Goal: Check status

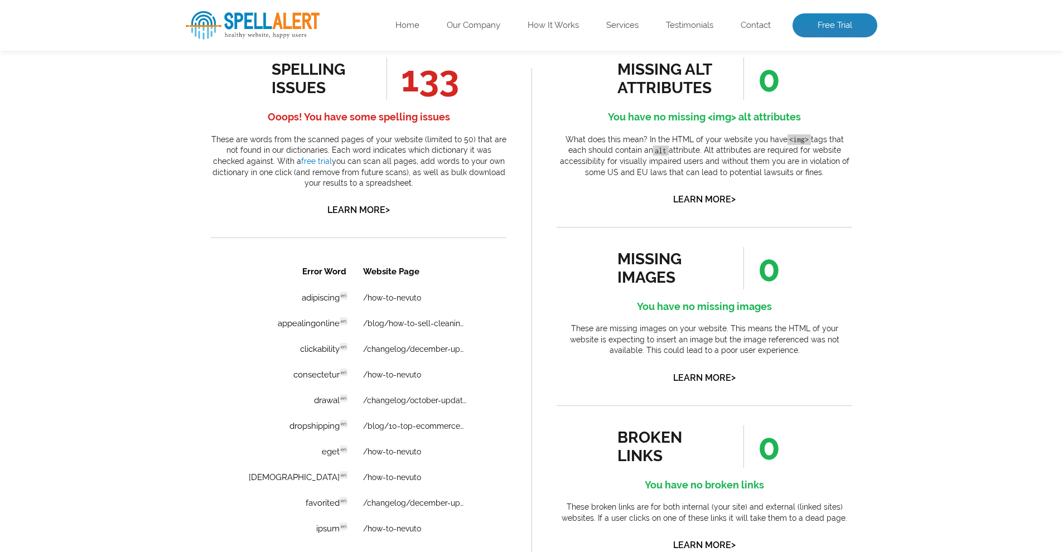
scroll to position [629, 0]
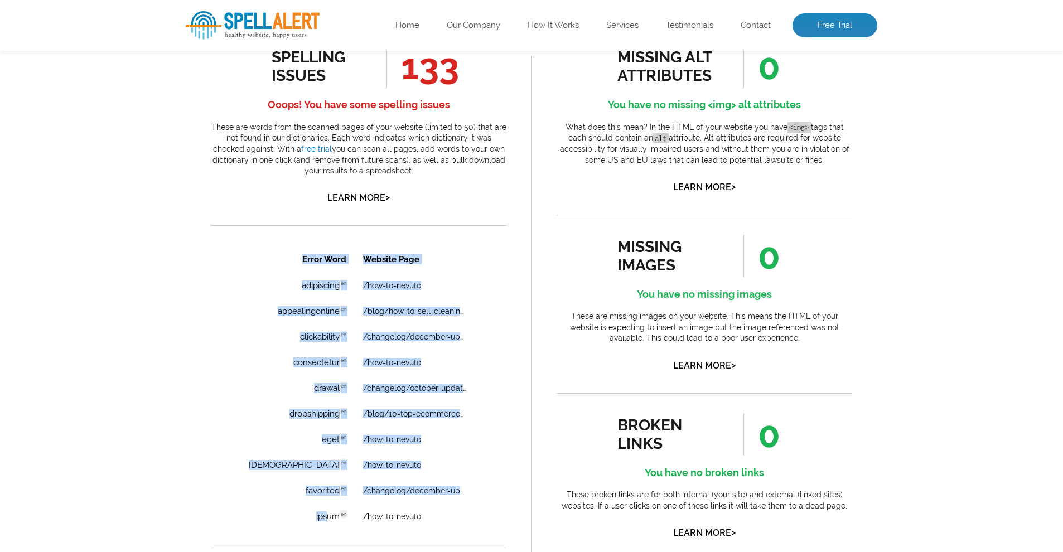
drag, startPoint x: 308, startPoint y: 517, endPoint x: 230, endPoint y: 518, distance: 78.7
click at [230, 518] on div "Error Word Website Page adipiscing en Discovered: 10-13-2025 scan Dictionaries:…" at bounding box center [359, 410] width 296 height 331
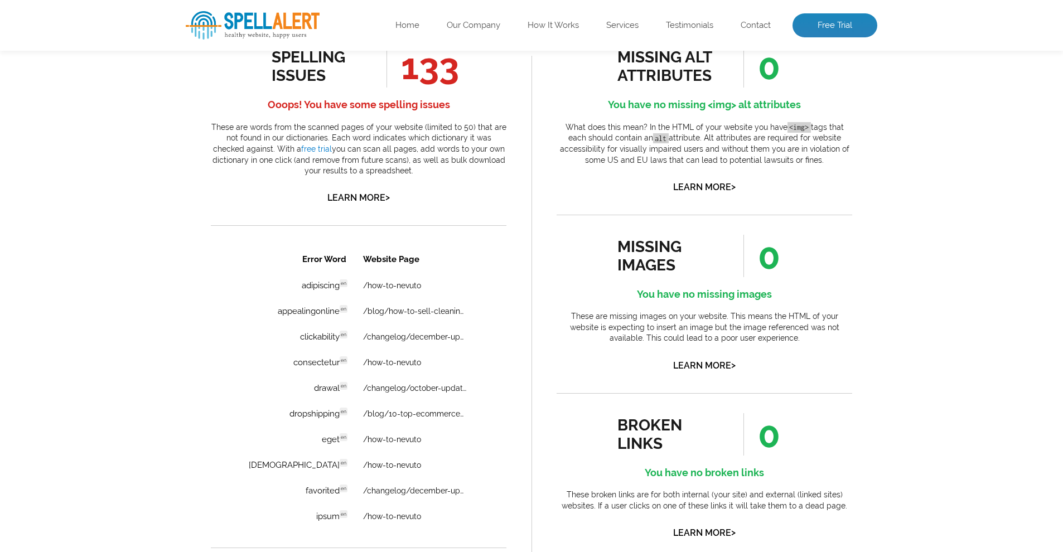
click at [219, 524] on div "Error Word Website Page adipiscing en Discovered: 10-13-2025 scan Dictionaries:…" at bounding box center [359, 410] width 296 height 331
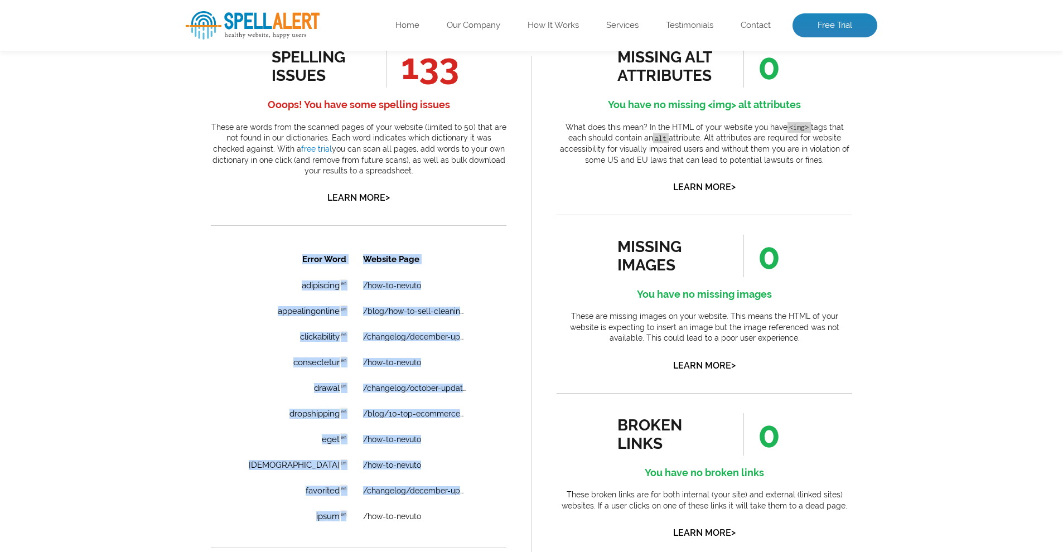
drag, startPoint x: 292, startPoint y: 533, endPoint x: 330, endPoint y: 538, distance: 37.7
click at [308, 530] on div "Error Word Website Page adipiscing en Discovered: 10-13-2025 scan Dictionaries:…" at bounding box center [359, 410] width 296 height 331
click at [350, 543] on div "Error Word Website Page adipiscing en Discovered: 10-13-2025 scan Dictionaries:…" at bounding box center [359, 410] width 296 height 331
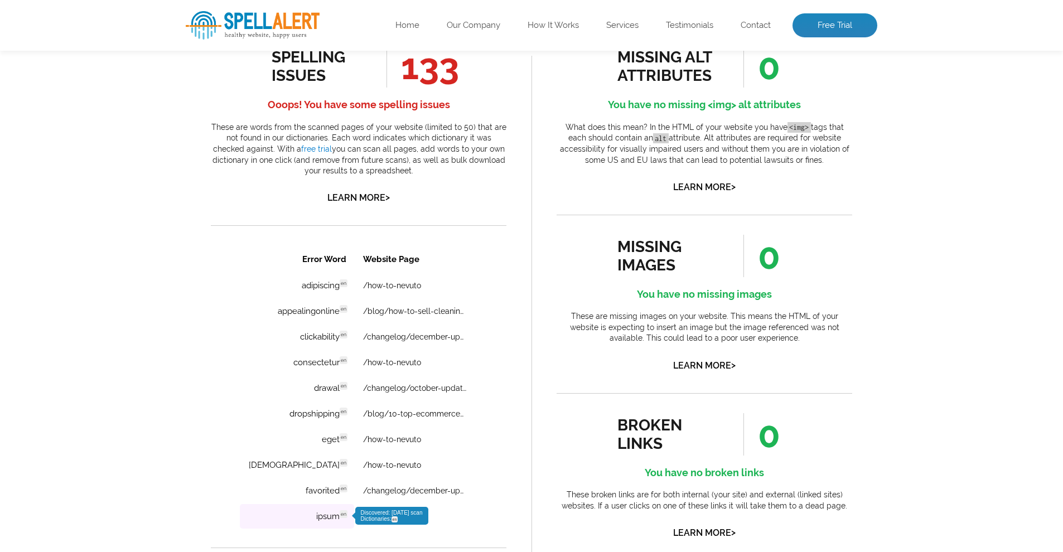
click at [325, 522] on td "ipsum en Discovered: 10-13-2025 scan Dictionaries: en" at bounding box center [297, 516] width 114 height 25
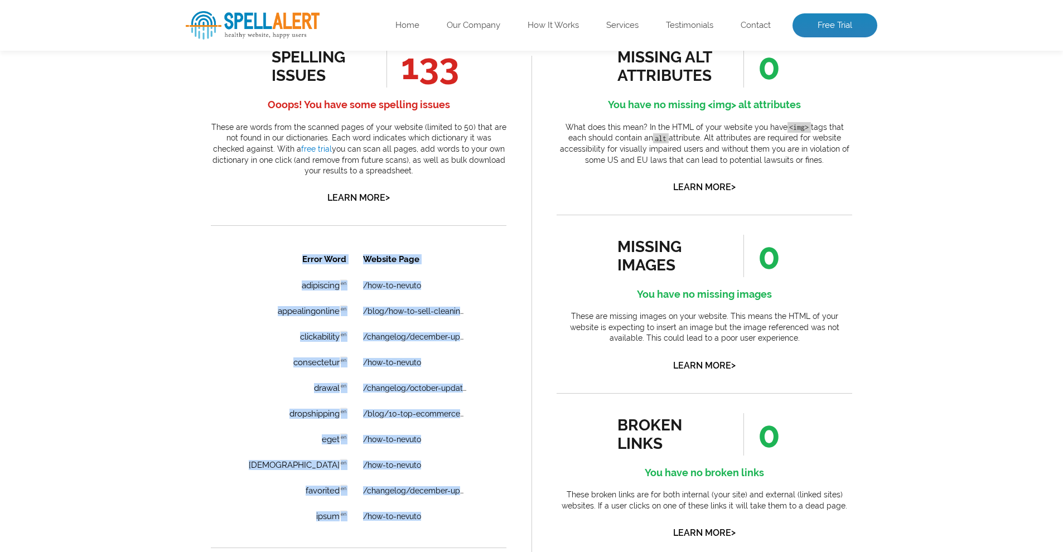
drag, startPoint x: 341, startPoint y: 537, endPoint x: 346, endPoint y: 549, distance: 13.1
click at [342, 552] on div "Error Word Website Page adipiscing en Discovered: 10-13-2025 scan Dictionaries:…" at bounding box center [359, 410] width 296 height 331
click at [344, 540] on div "Error Word Website Page adipiscing en Discovered: 10-13-2025 scan Dictionaries:…" at bounding box center [359, 410] width 296 height 331
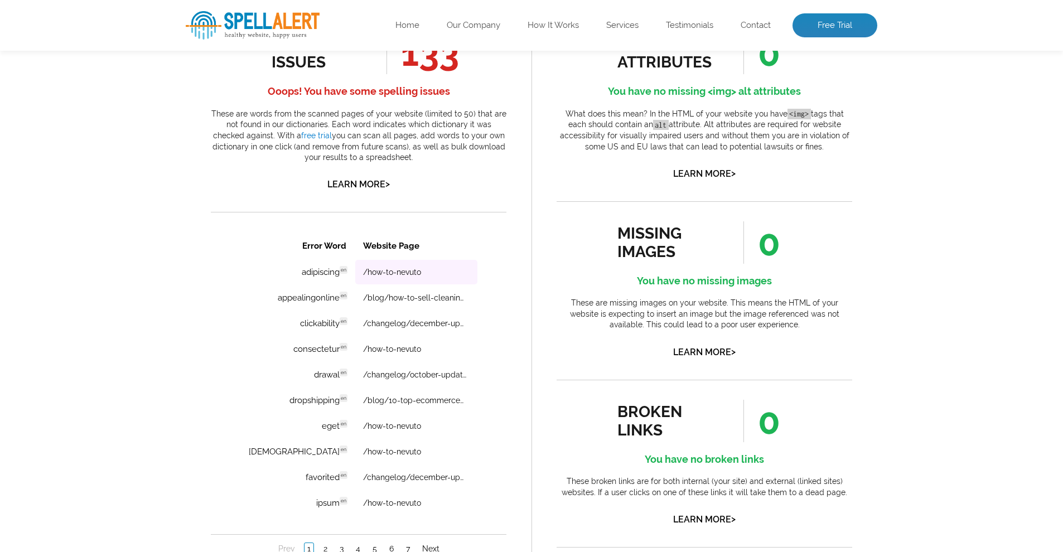
scroll to position [389, 0]
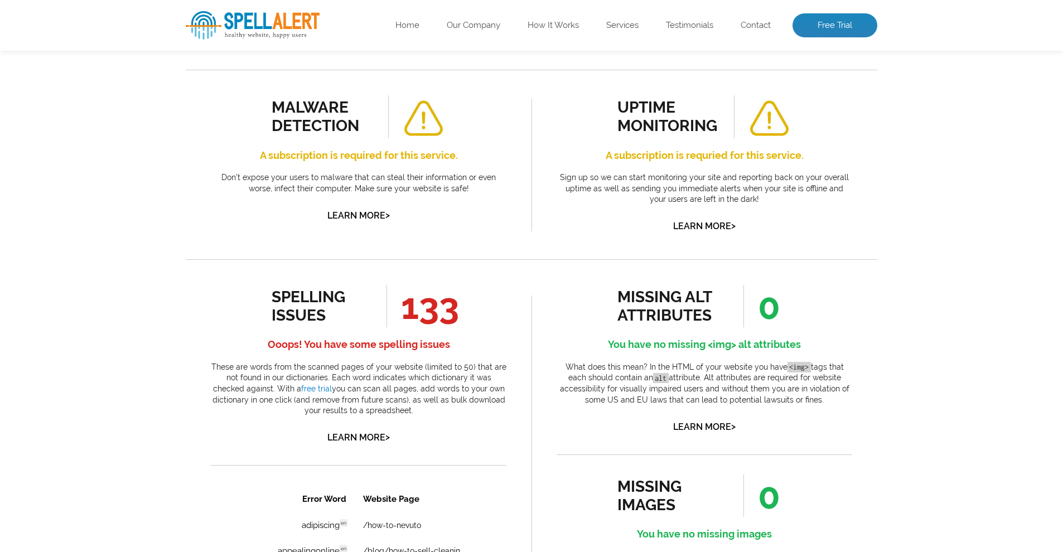
drag, startPoint x: 451, startPoint y: 307, endPoint x: 379, endPoint y: 312, distance: 71.6
click at [379, 312] on li "133" at bounding box center [409, 306] width 73 height 42
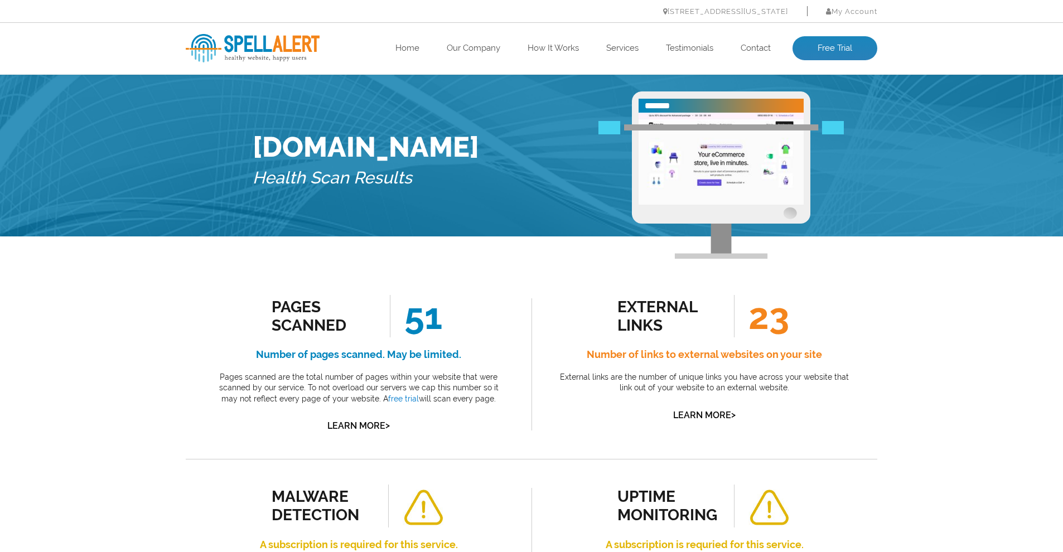
click at [252, 46] on img at bounding box center [253, 48] width 134 height 28
